Goal: Task Accomplishment & Management: Manage account settings

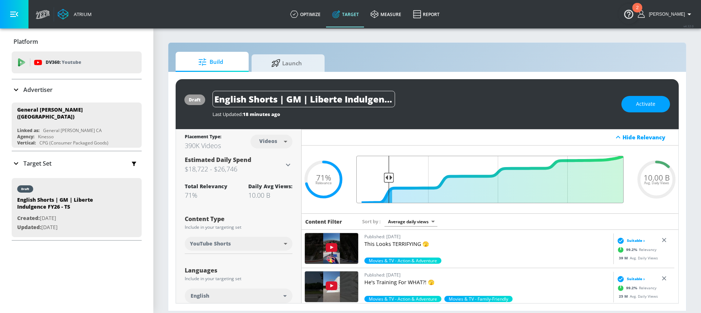
drag, startPoint x: 432, startPoint y: 176, endPoint x: 387, endPoint y: 181, distance: 45.5
type input "0.88"
click at [387, 181] on input "Final Threshold" at bounding box center [490, 179] width 275 height 47
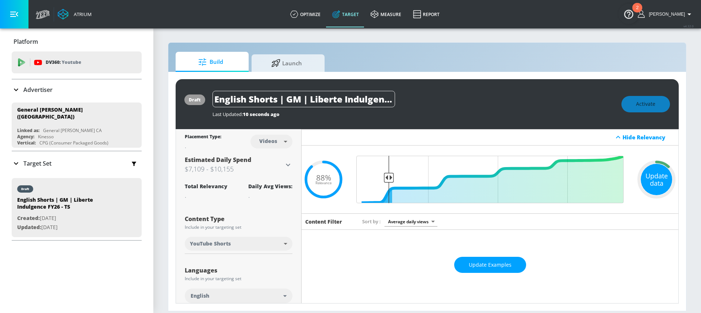
click at [661, 187] on div "Update data" at bounding box center [656, 179] width 31 height 31
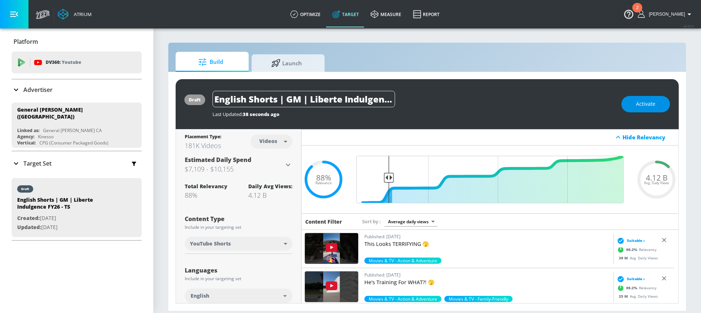
click at [640, 108] on button "Activate" at bounding box center [646, 104] width 49 height 16
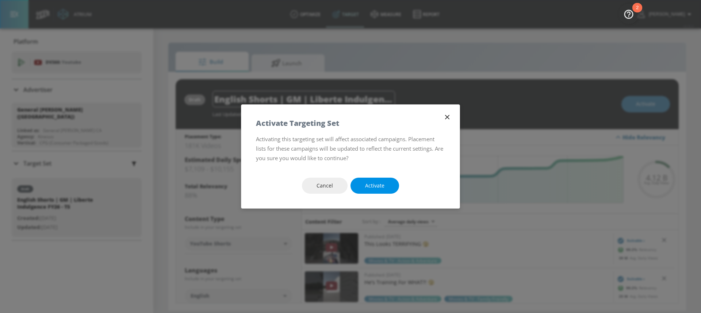
click at [387, 183] on button "Activate" at bounding box center [375, 186] width 49 height 16
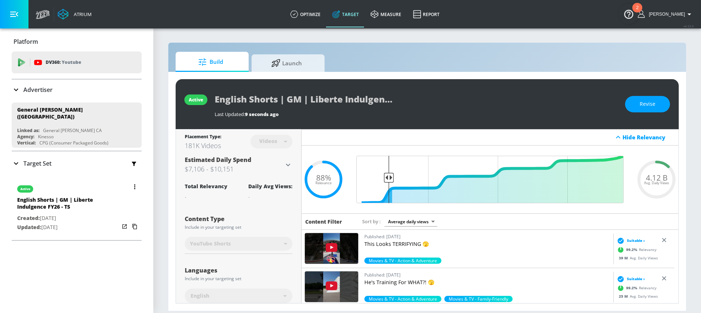
click at [131, 183] on button "button" at bounding box center [135, 187] width 10 height 10
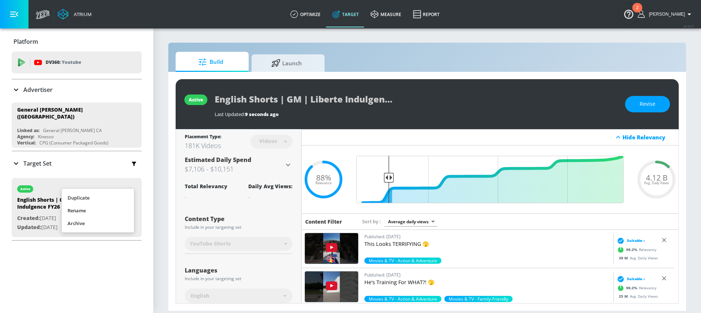
click at [73, 275] on div at bounding box center [350, 156] width 701 height 313
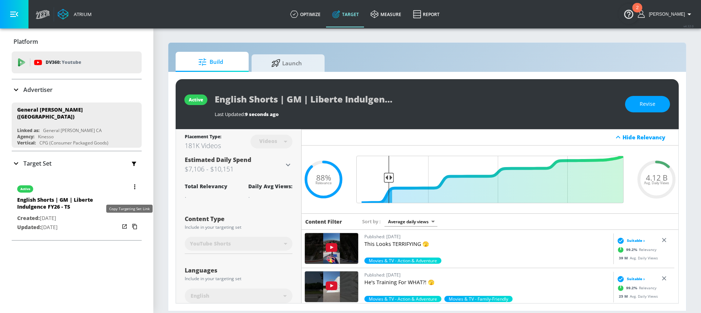
click at [129, 224] on icon "button" at bounding box center [135, 227] width 12 height 12
click at [130, 183] on button "button" at bounding box center [135, 187] width 10 height 10
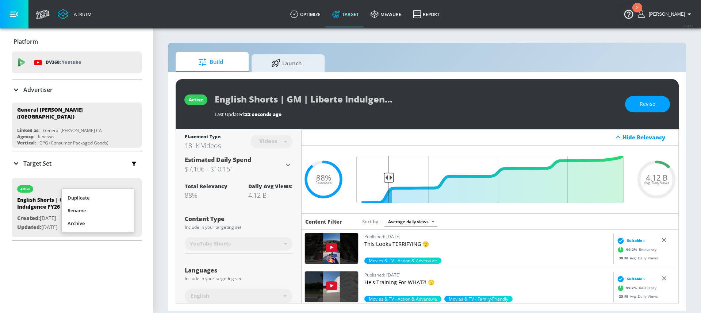
click at [102, 200] on li "Duplicate" at bounding box center [98, 198] width 72 height 13
click at [39, 160] on p "Target Set" at bounding box center [37, 164] width 28 height 8
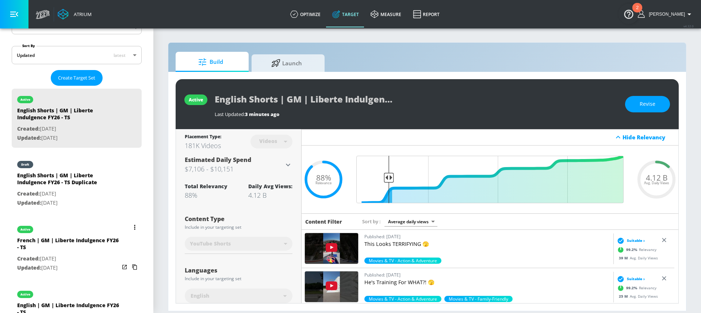
scroll to position [184, 0]
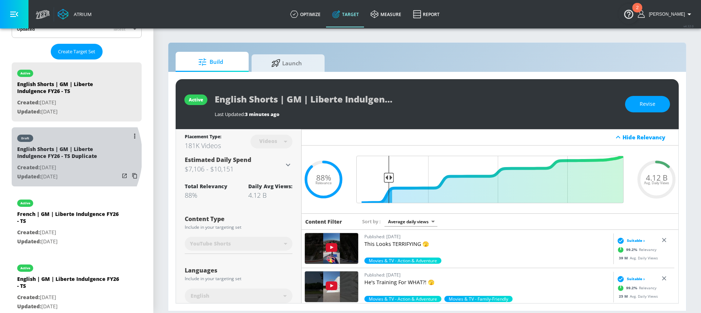
click at [57, 152] on div "English Shorts | GM | Liberte Indulgence FY26 - TS Duplicate" at bounding box center [68, 155] width 102 height 18
type input "English Shorts | GM | Liberte Indulgence FY26 - TS Duplicate"
type input "0.05"
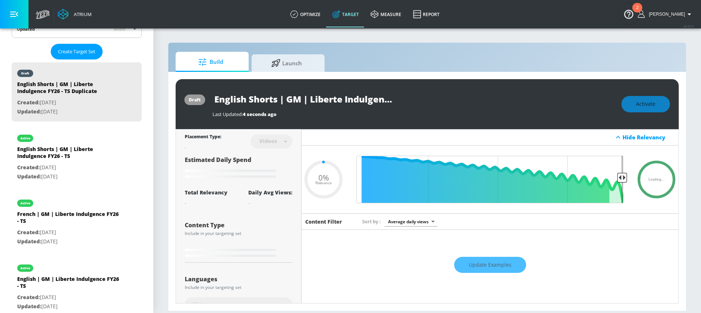
drag, startPoint x: 248, startPoint y: 99, endPoint x: 184, endPoint y: 95, distance: 63.3
click at [184, 95] on div "draft English Shorts | GM | Liberte Indulgence FY26 - TS Duplicate Last Updated…" at bounding box center [427, 104] width 503 height 50
type input "FShorts | GM | Liberte Indulgence FY26 - TS Duplicate"
type input "0.05"
type input "FrShorts | GM | Liberte Indulgence FY26 - TS Duplicate"
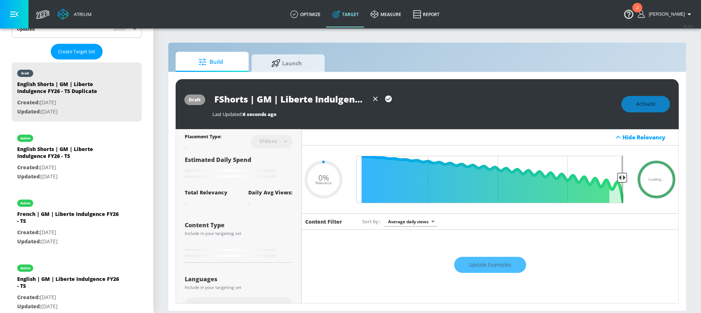
type input "0.05"
type input "FreShorts | GM | Liberte Indulgence FY26 - TS Duplicate"
type input "0.05"
type input "FrenShorts | GM | Liberte Indulgence FY26 - TS Duplicate"
type input "0.05"
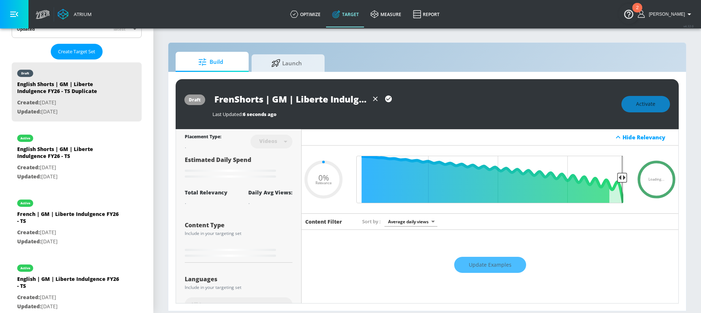
type input "FrencShorts | GM | Liberte Indulgence FY26 - TS Duplicate"
type input "0.05"
type input "FrenchShorts | GM | Liberte Indulgence FY26 - TS Duplicate"
type input "0.05"
type input "French Shorts | GM | Liberte Indulgence FY26 - TS Duplicate"
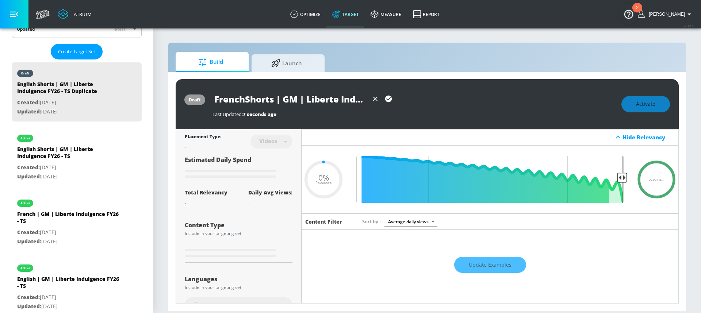
type input "0.05"
click at [327, 99] on input "French Shorts | GM | Liberte Indulgence FY26 - TS Duplicate" at bounding box center [291, 99] width 156 height 16
drag, startPoint x: 340, startPoint y: 98, endPoint x: 373, endPoint y: 106, distance: 33.8
click at [373, 106] on div "French Shorts | GM | Liberte Indulgence FY26 - TS Duplicate" at bounding box center [304, 99] width 183 height 16
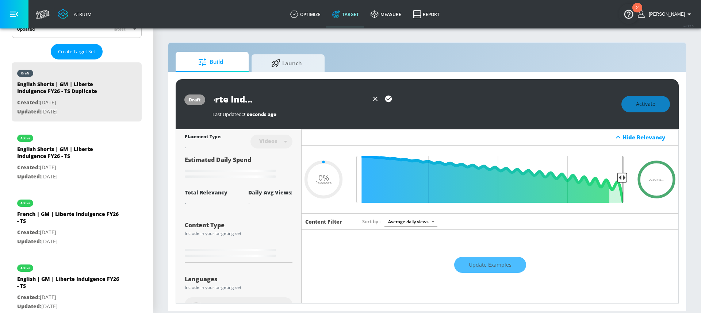
click at [342, 95] on input "French Shorts | GM | Liberte Indulgence FY26 - TS Duplicate" at bounding box center [291, 99] width 156 height 16
drag, startPoint x: 322, startPoint y: 100, endPoint x: 370, endPoint y: 103, distance: 48.3
click at [370, 103] on div "French Shorts | GM | Liberte Indulgence FY26 - TS Duplicate" at bounding box center [304, 99] width 183 height 16
type input "French Shorts | GM | Liberte Indulgence FY26 - TS"
type input "0.05"
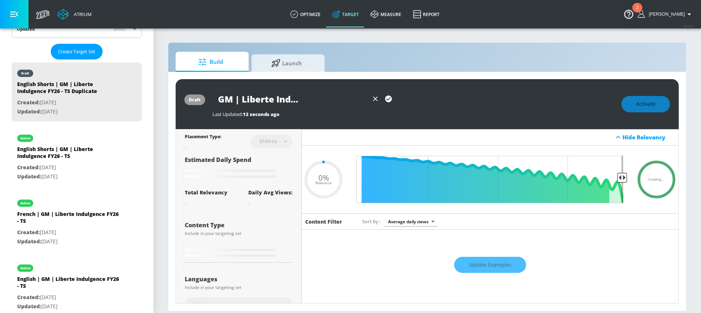
scroll to position [0, 68]
type input "French Shorts | GM | Liberte Indulgence FY26 - TS"
click at [389, 100] on icon "button" at bounding box center [388, 99] width 7 height 7
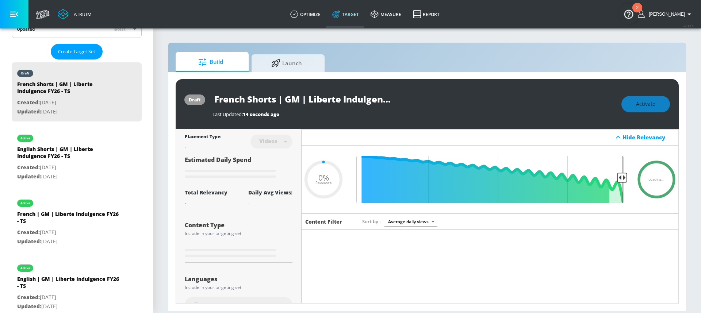
type input "0.05"
type input "English Shorts | GM | Liberte Indulgence FY26 - TS Duplicate"
type input "0.88"
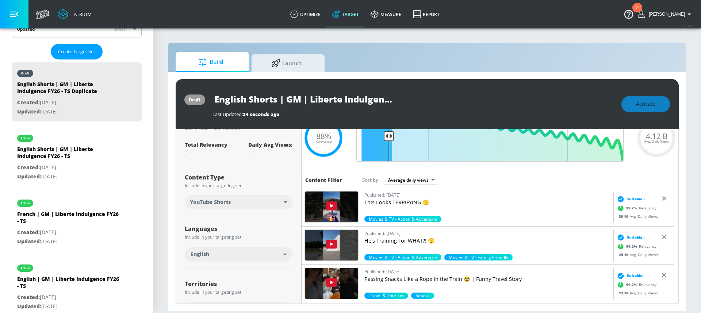
scroll to position [50, 0]
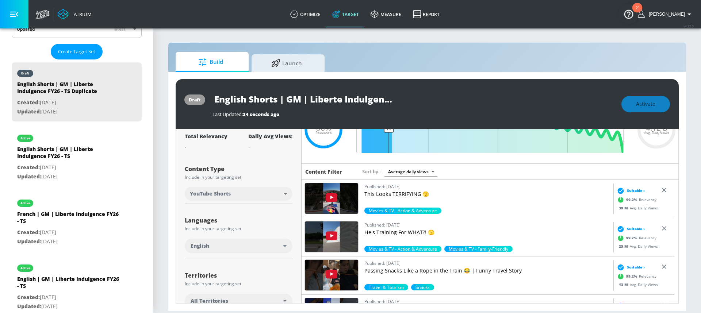
click at [229, 248] on div "English" at bounding box center [237, 245] width 93 height 7
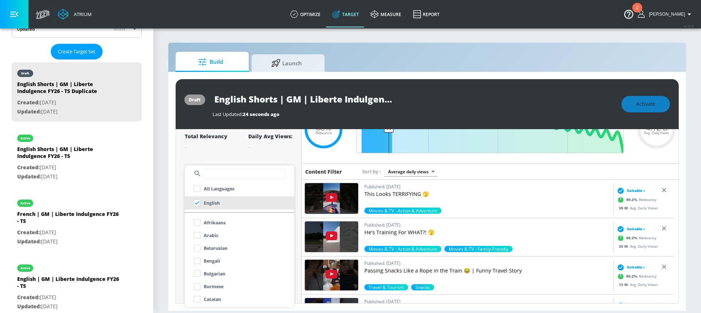
click at [218, 173] on input "text" at bounding box center [244, 173] width 82 height 9
type input "fren"
click at [209, 223] on p "French" at bounding box center [211, 223] width 15 height 8
click at [187, 150] on div at bounding box center [350, 156] width 701 height 313
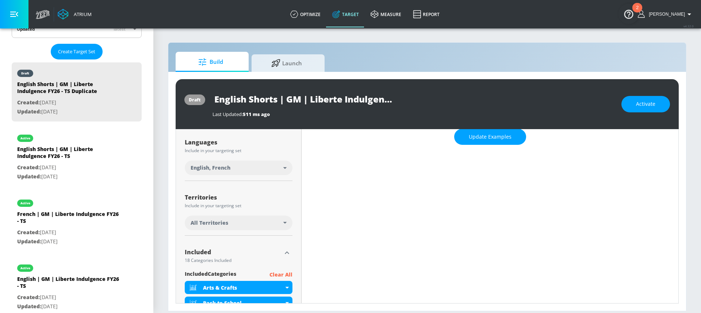
scroll to position [141, 0]
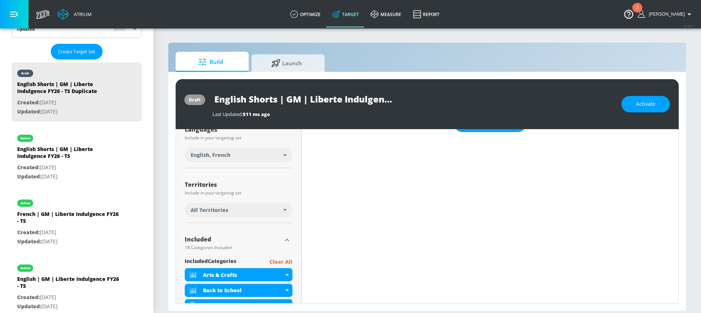
click at [253, 217] on div "All Territories" at bounding box center [239, 210] width 108 height 15
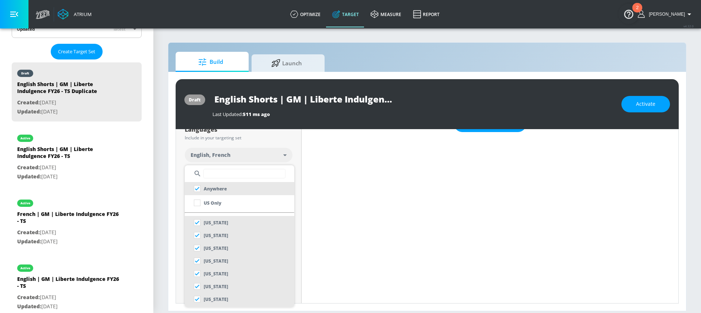
click at [222, 172] on input "text" at bounding box center [244, 173] width 82 height 9
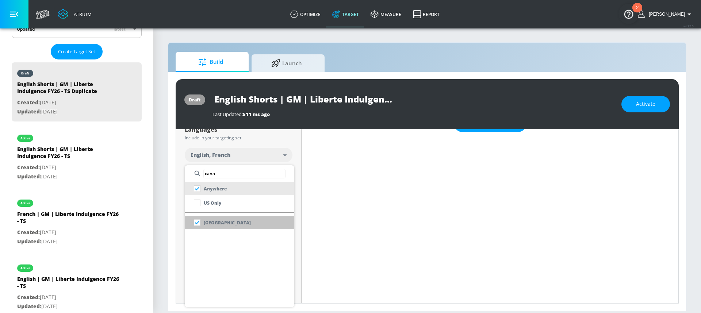
type input "cana"
click at [237, 222] on li "[GEOGRAPHIC_DATA]" at bounding box center [240, 222] width 110 height 13
checkbox input "false"
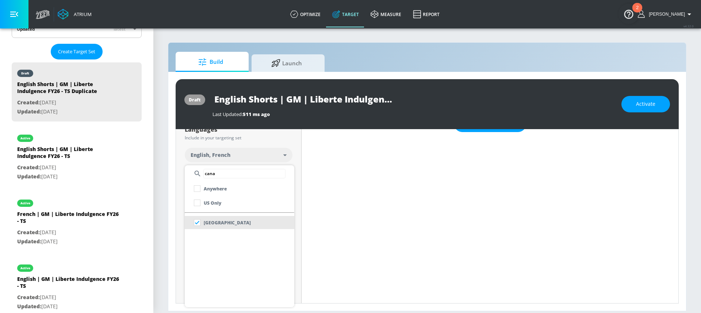
click at [292, 146] on div at bounding box center [350, 156] width 701 height 313
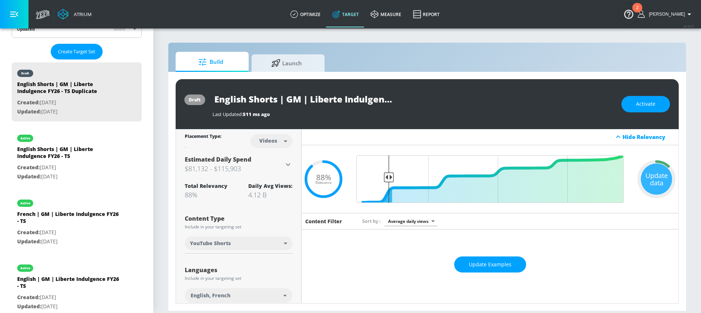
scroll to position [0, 0]
click at [434, 142] on div "Hide Relevancy" at bounding box center [490, 137] width 377 height 16
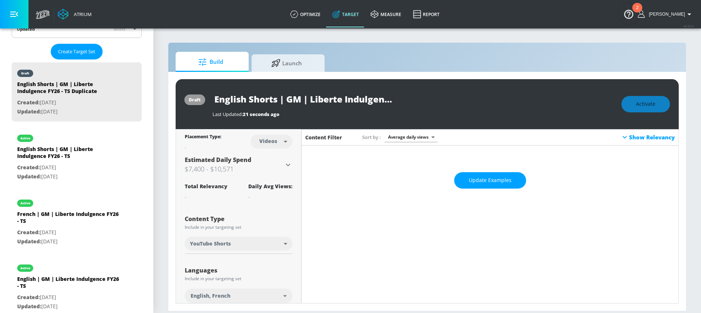
click at [527, 137] on div "Sort by Average daily views avg_daily_views_last_7_days" at bounding box center [488, 137] width 253 height 10
click at [629, 137] on div "Show Relevancy" at bounding box center [647, 137] width 54 height 9
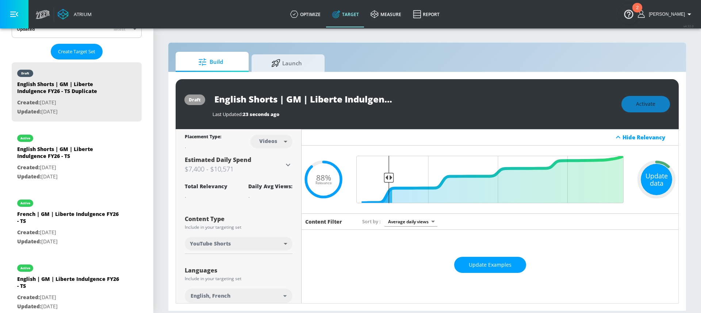
click at [642, 177] on div "Update data" at bounding box center [656, 179] width 31 height 31
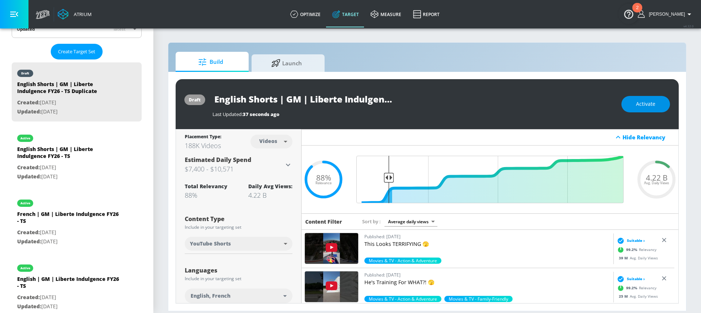
click at [643, 102] on span "Activate" at bounding box center [645, 104] width 19 height 9
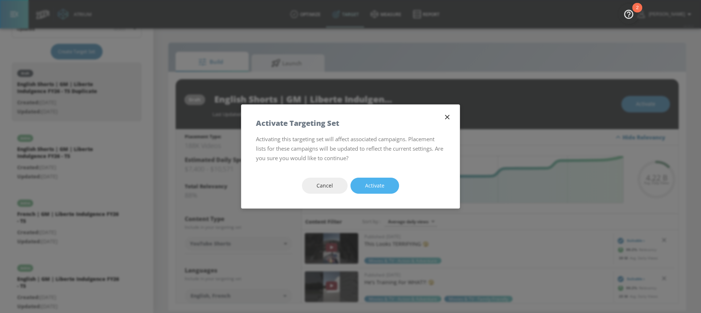
click at [389, 185] on button "Activate" at bounding box center [375, 186] width 49 height 16
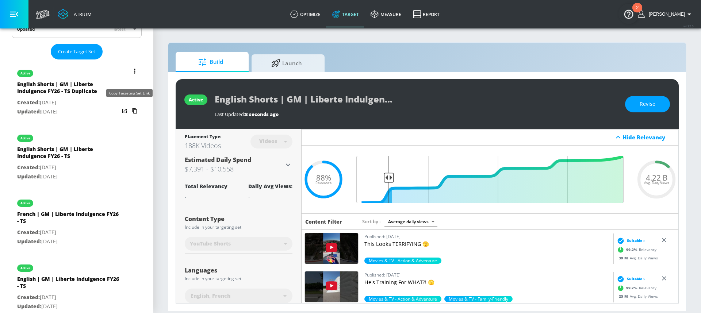
click at [130, 108] on icon "list of Target Set" at bounding box center [135, 111] width 12 height 12
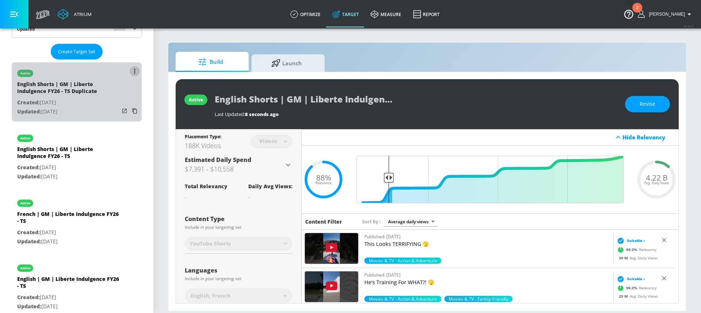
click at [130, 70] on button "list of Target Set" at bounding box center [135, 71] width 10 height 10
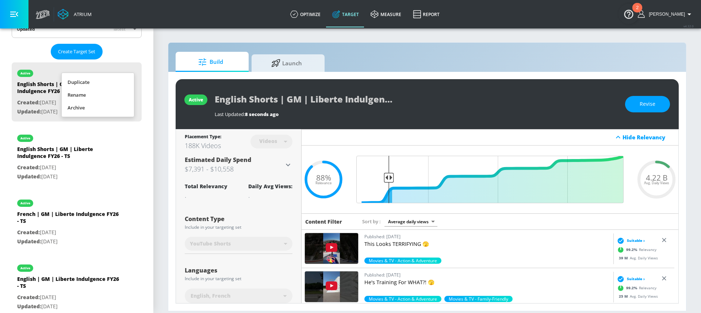
click at [108, 93] on li "Rename" at bounding box center [98, 95] width 72 height 13
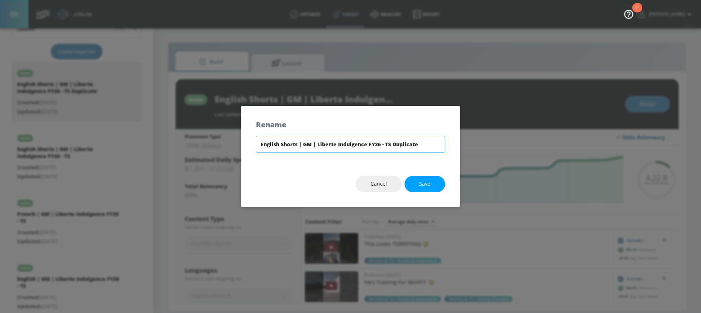
click at [304, 144] on input "English Shorts | GM | Liberte Indulgence FY26 - TS Duplicate" at bounding box center [350, 144] width 189 height 17
paste input "French Shorts | GM | Liberte Indulgence FY26 - TS"
type input "French Shorts | GM | Liberte Indulgence FY26 - TS"
click at [421, 186] on span "Save" at bounding box center [424, 184] width 11 height 9
type input "French Shorts | GM | Liberte Indulgence FY26 - TS"
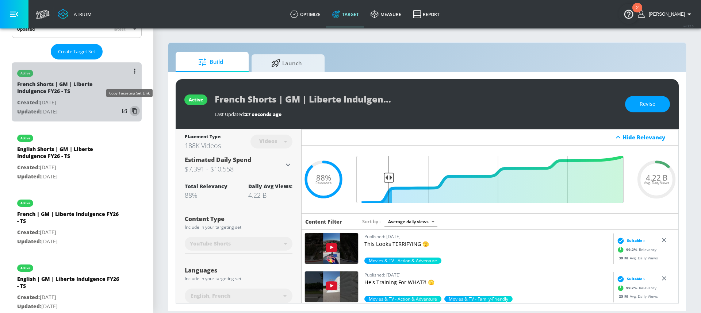
click at [129, 111] on icon "list of Target Set" at bounding box center [135, 111] width 12 height 12
